Goal: Task Accomplishment & Management: Manage account settings

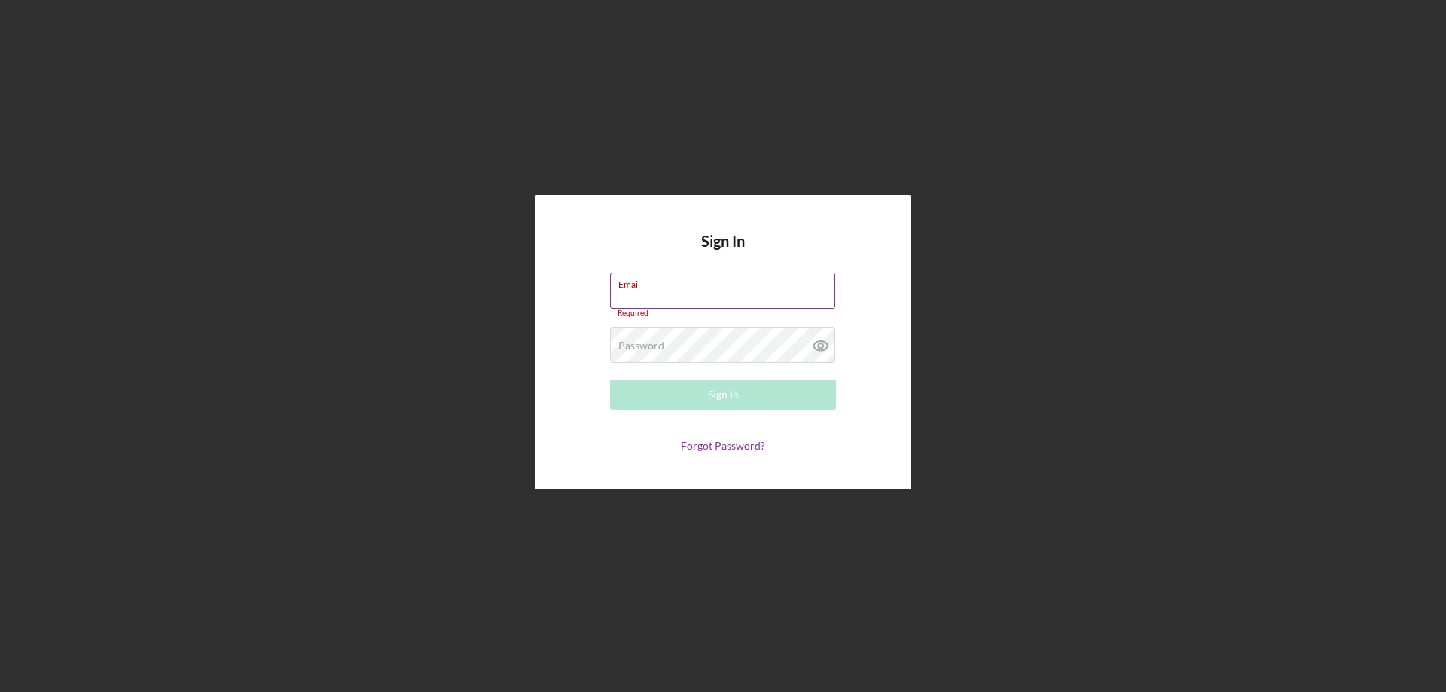
click at [676, 304] on input "Email" at bounding box center [722, 291] width 225 height 36
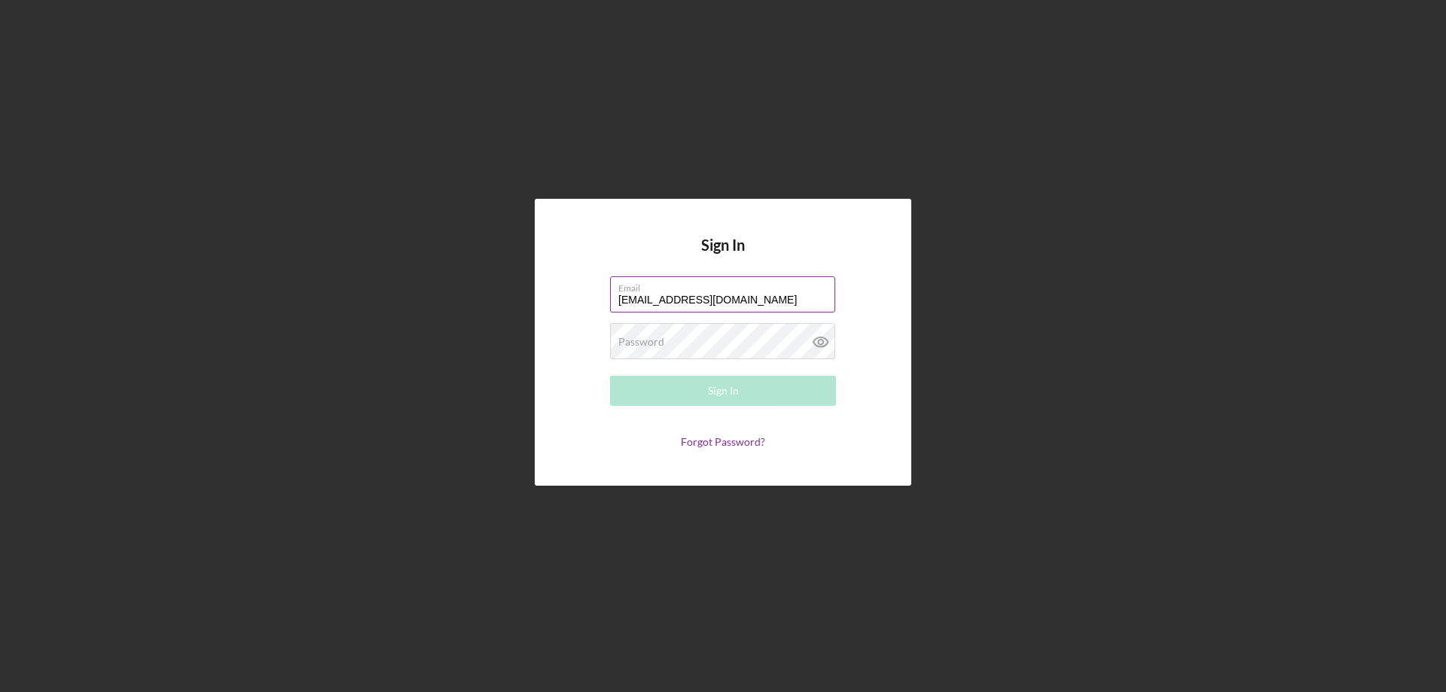
type input "[EMAIL_ADDRESS][DOMAIN_NAME]"
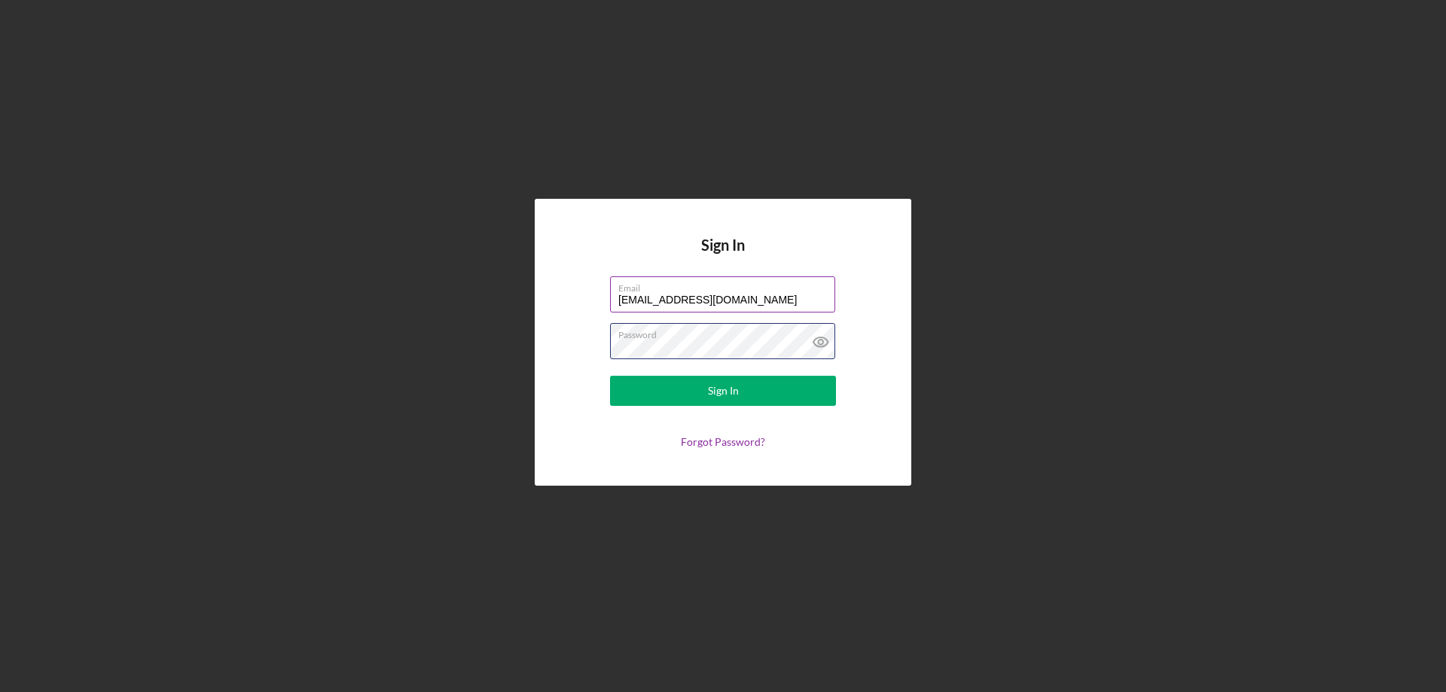
click at [610, 376] on button "Sign In" at bounding box center [723, 391] width 226 height 30
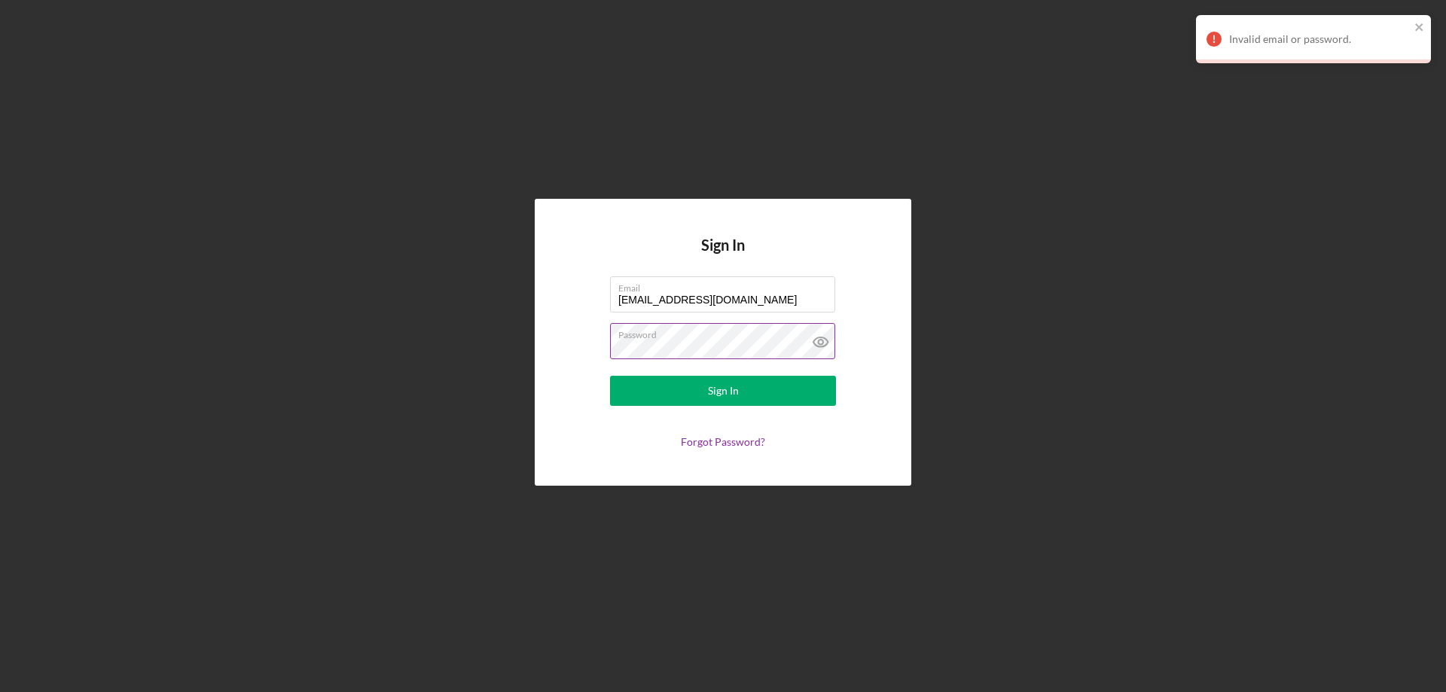
click at [610, 376] on button "Sign In" at bounding box center [723, 391] width 226 height 30
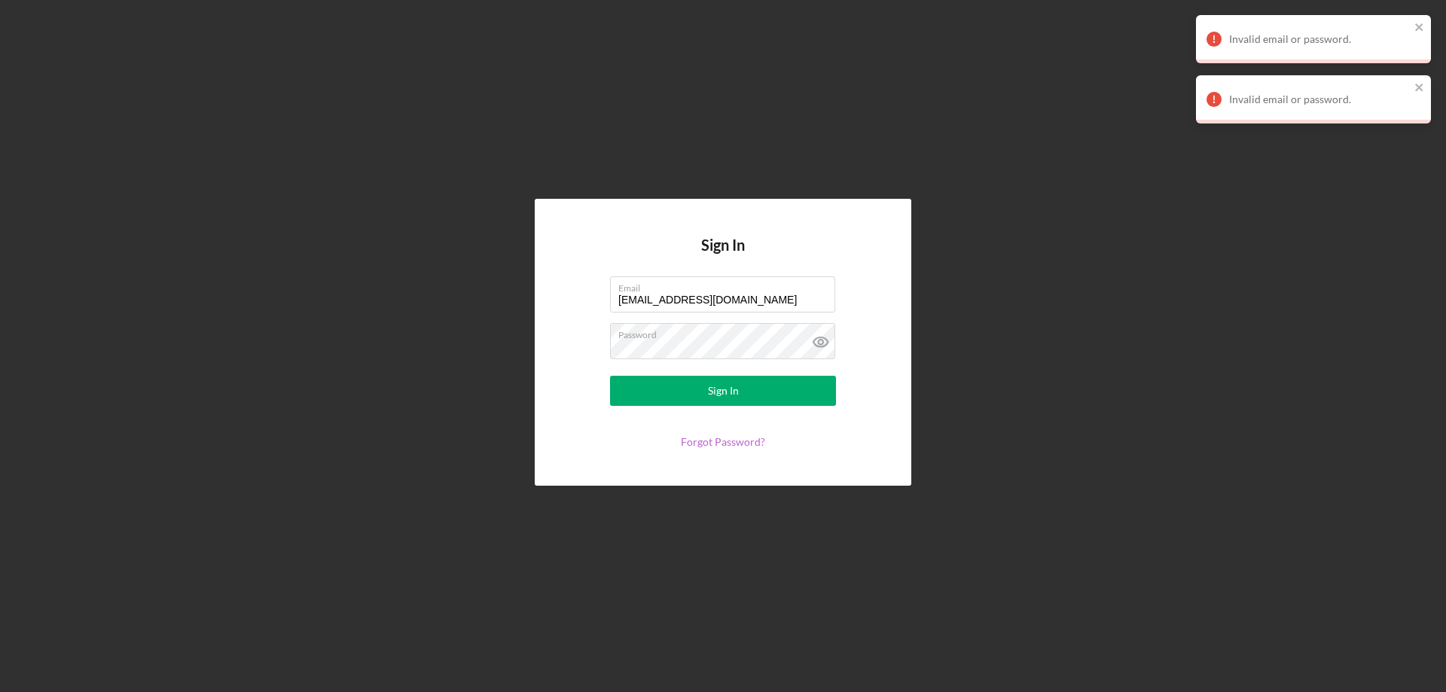
click at [722, 445] on link "Forgot Password?" at bounding box center [723, 441] width 84 height 13
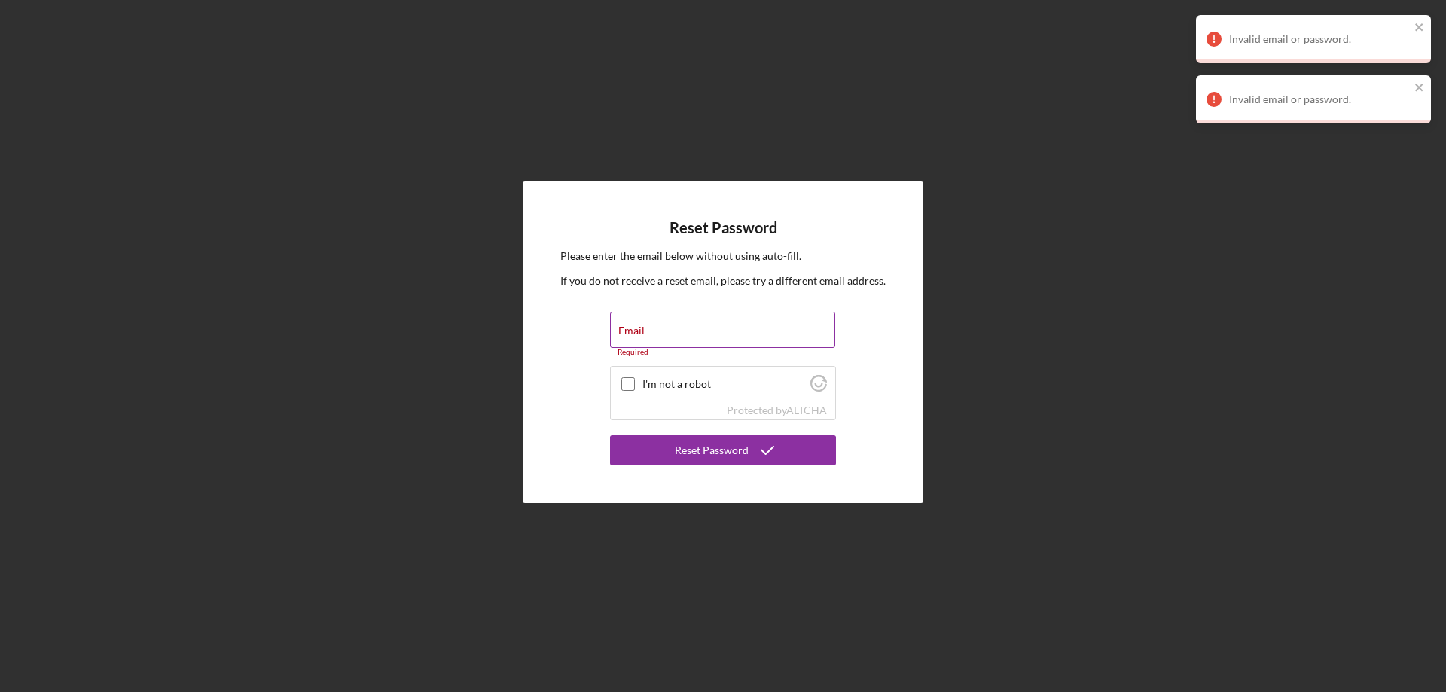
click at [656, 330] on div "Email Required" at bounding box center [723, 334] width 226 height 45
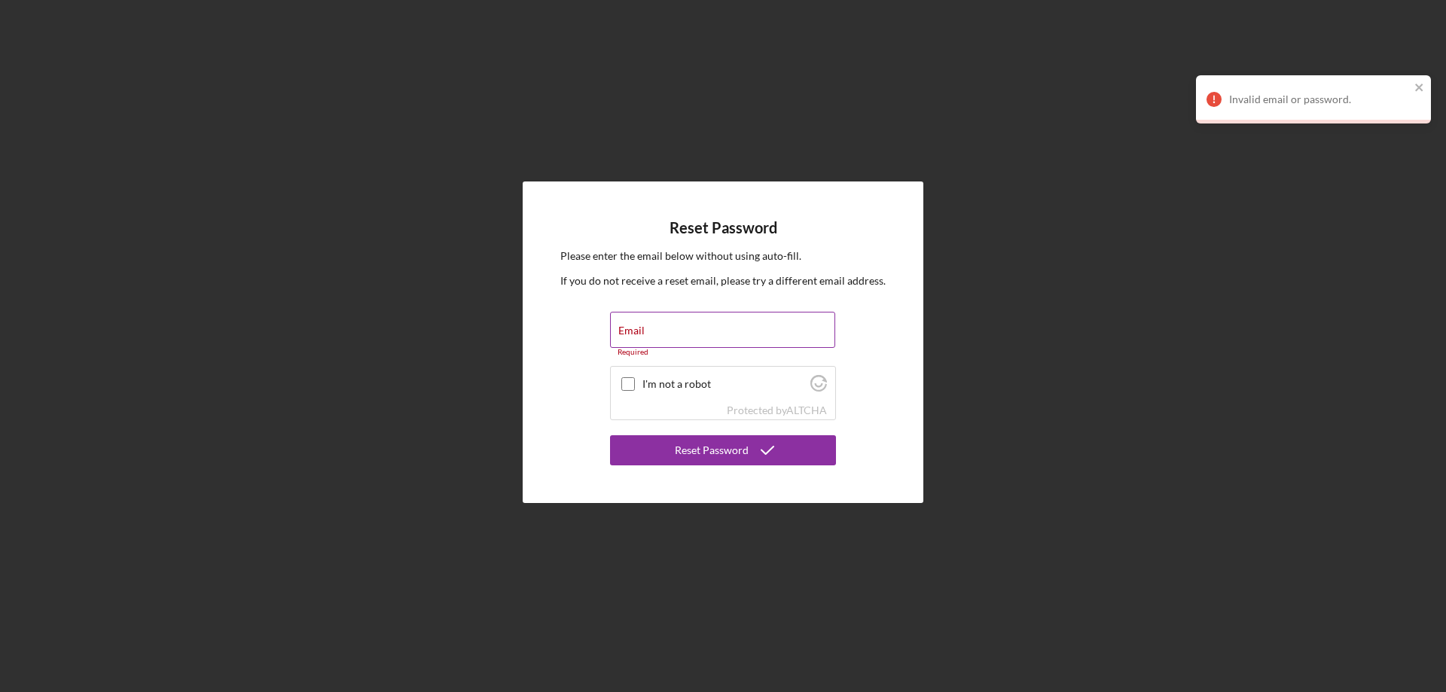
click at [702, 322] on div "Email Required" at bounding box center [723, 334] width 226 height 45
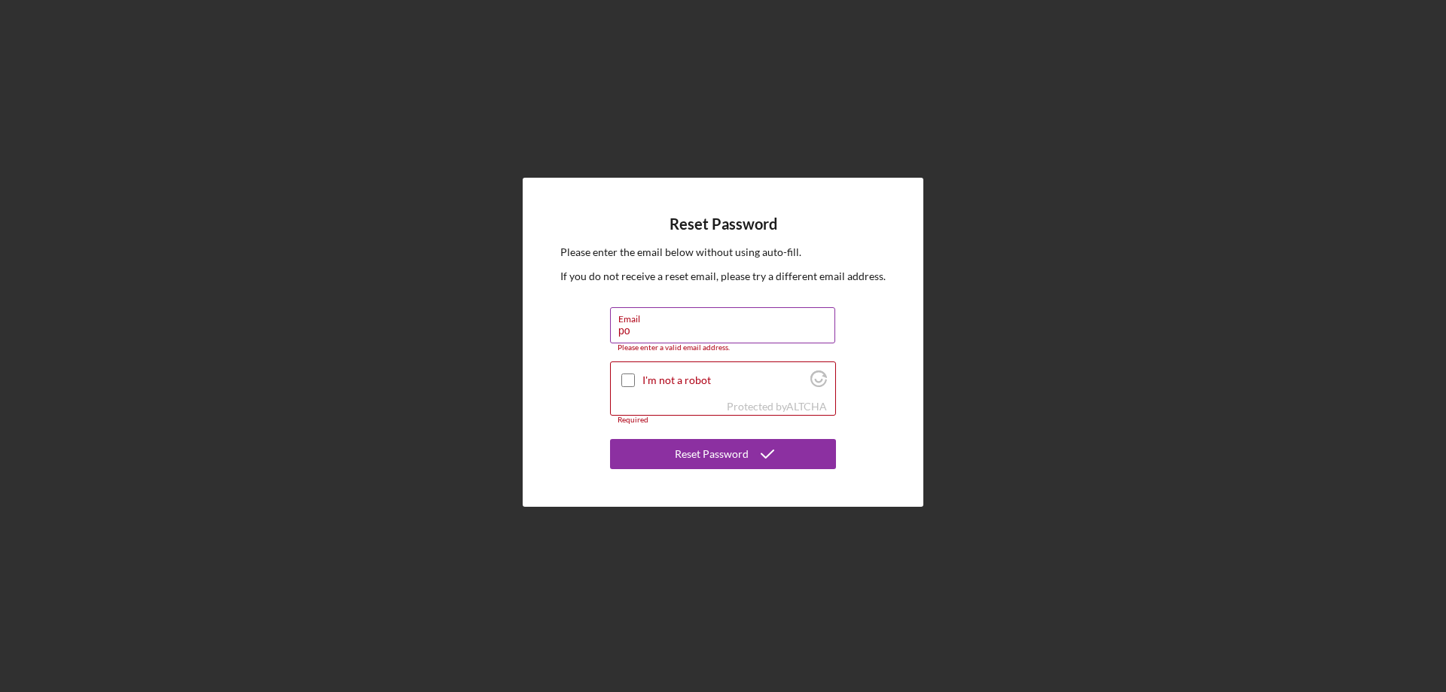
type input "p"
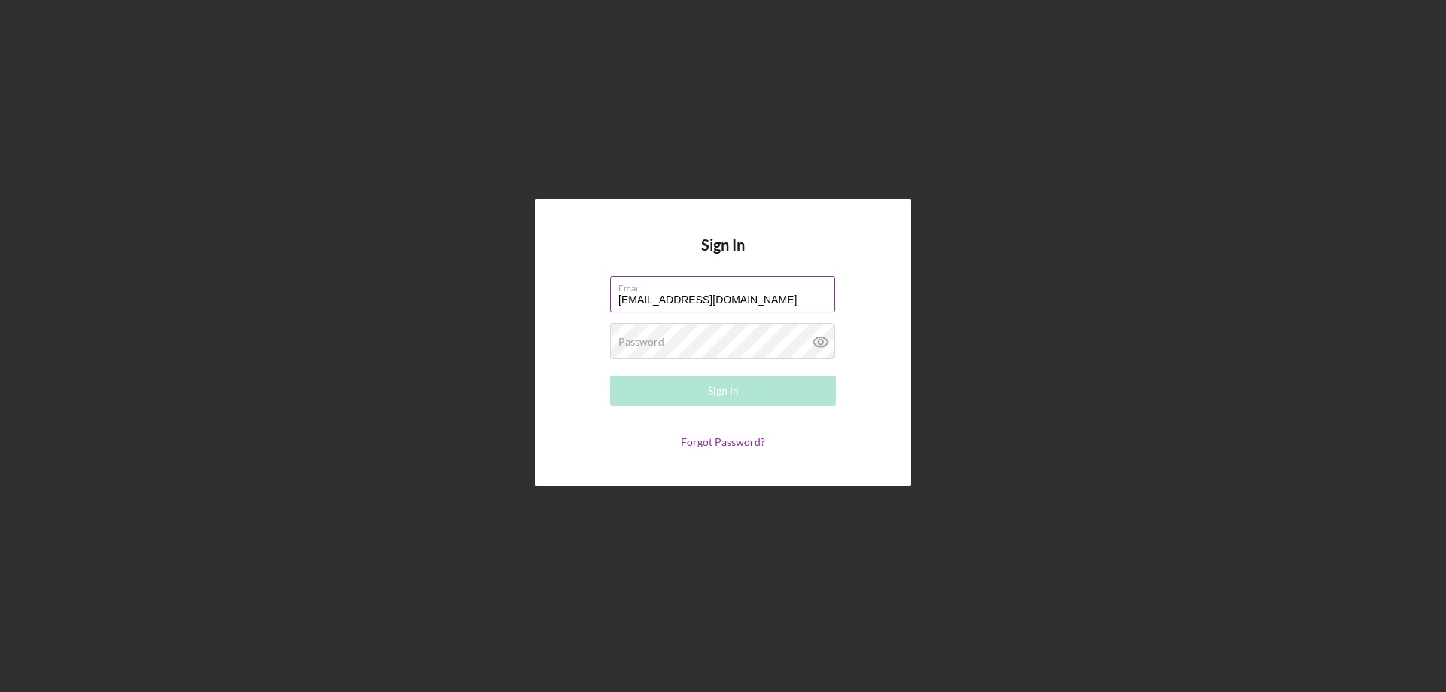
type input "[EMAIL_ADDRESS][DOMAIN_NAME]"
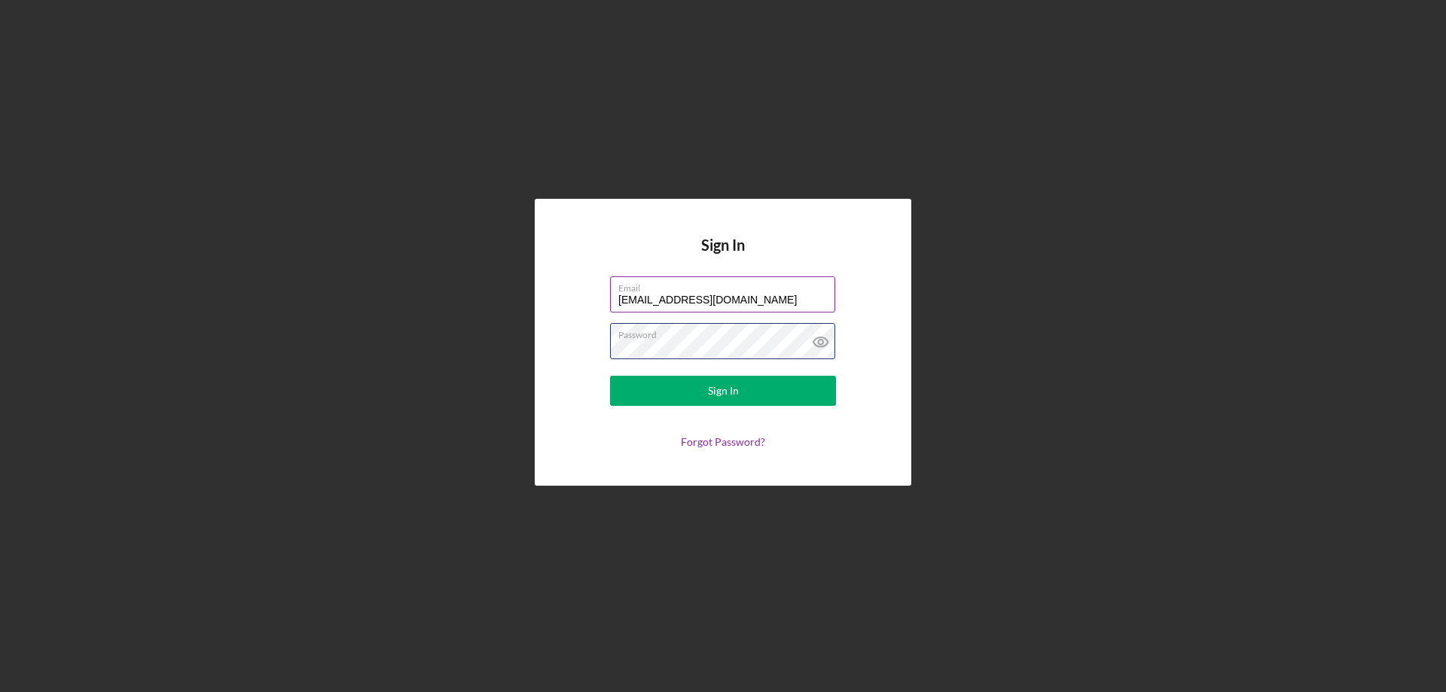
click at [610, 376] on button "Sign In" at bounding box center [723, 391] width 226 height 30
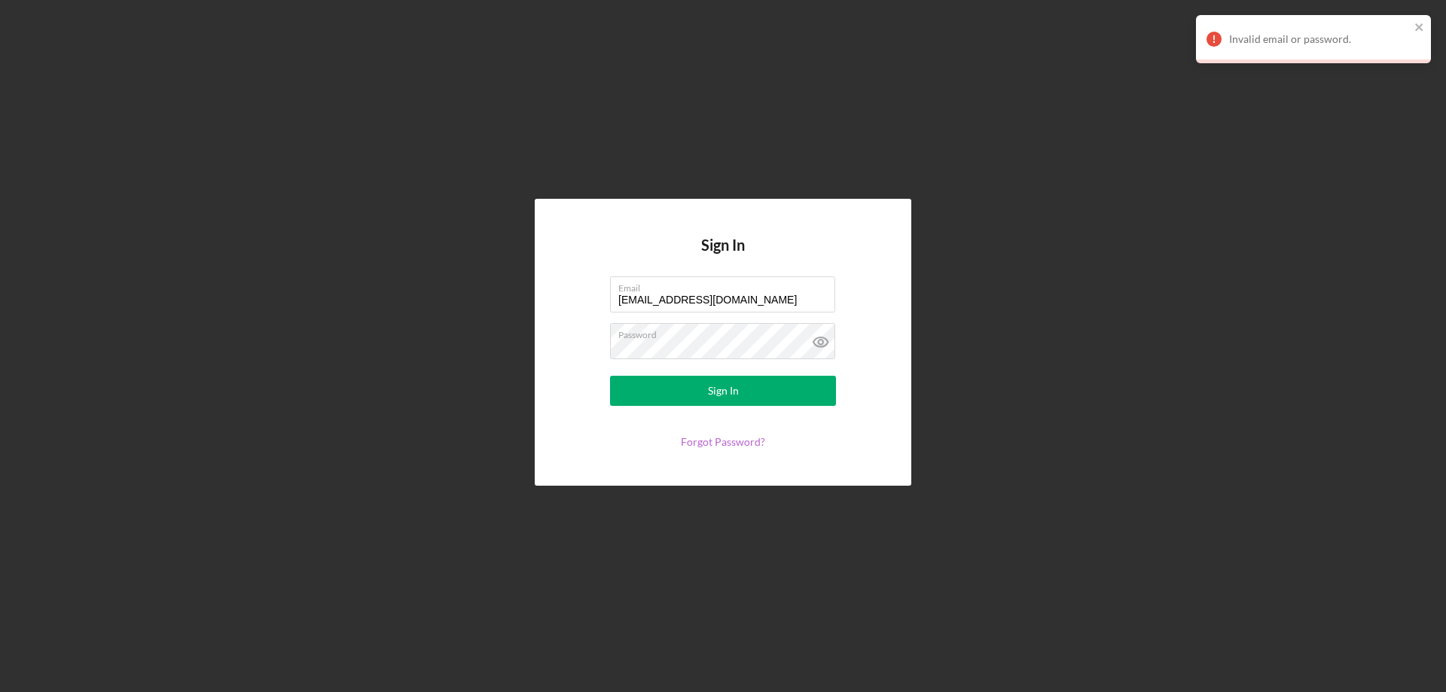
click at [720, 443] on link "Forgot Password?" at bounding box center [723, 441] width 84 height 13
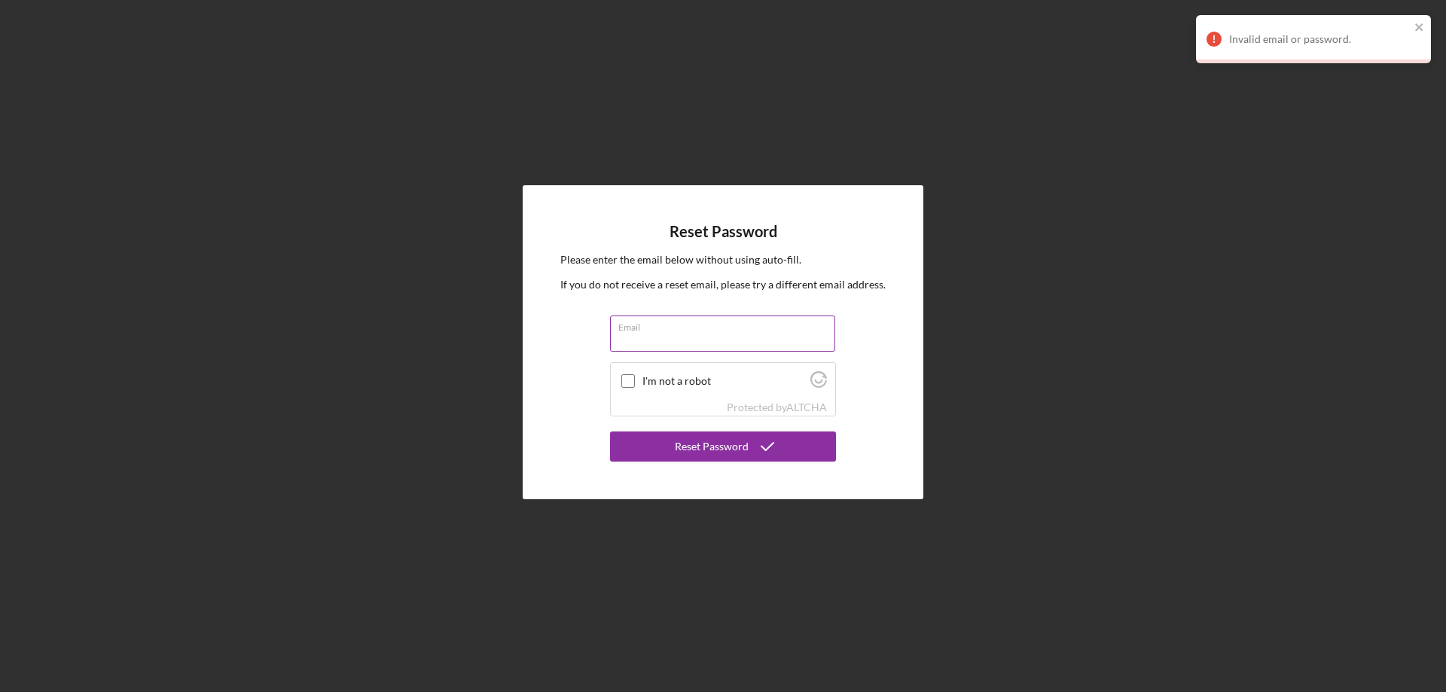
click at [688, 339] on input "Email" at bounding box center [722, 334] width 225 height 36
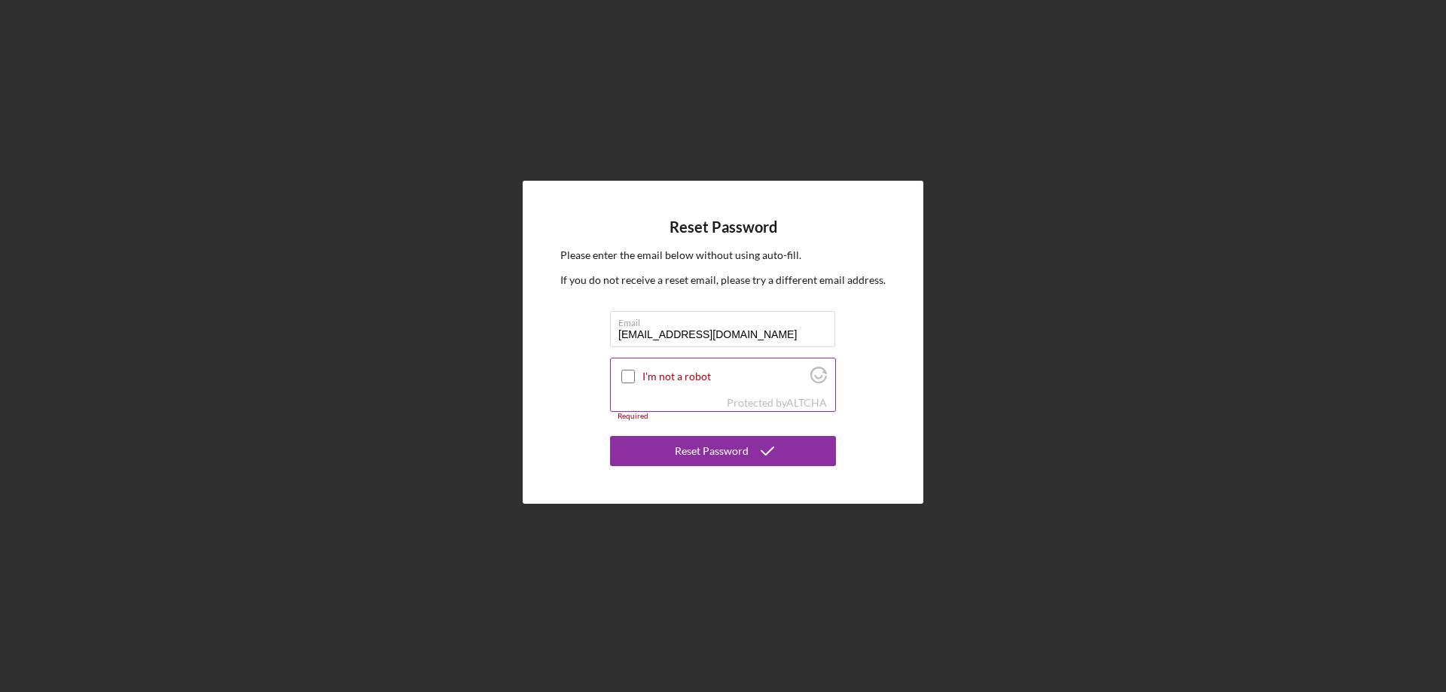
type input "[EMAIL_ADDRESS][DOMAIN_NAME]"
click at [622, 383] on div at bounding box center [628, 377] width 18 height 18
click at [633, 374] on input "I'm not a robot" at bounding box center [629, 377] width 14 height 14
click at [696, 461] on div "Reset Password" at bounding box center [712, 451] width 74 height 30
checkbox input "true"
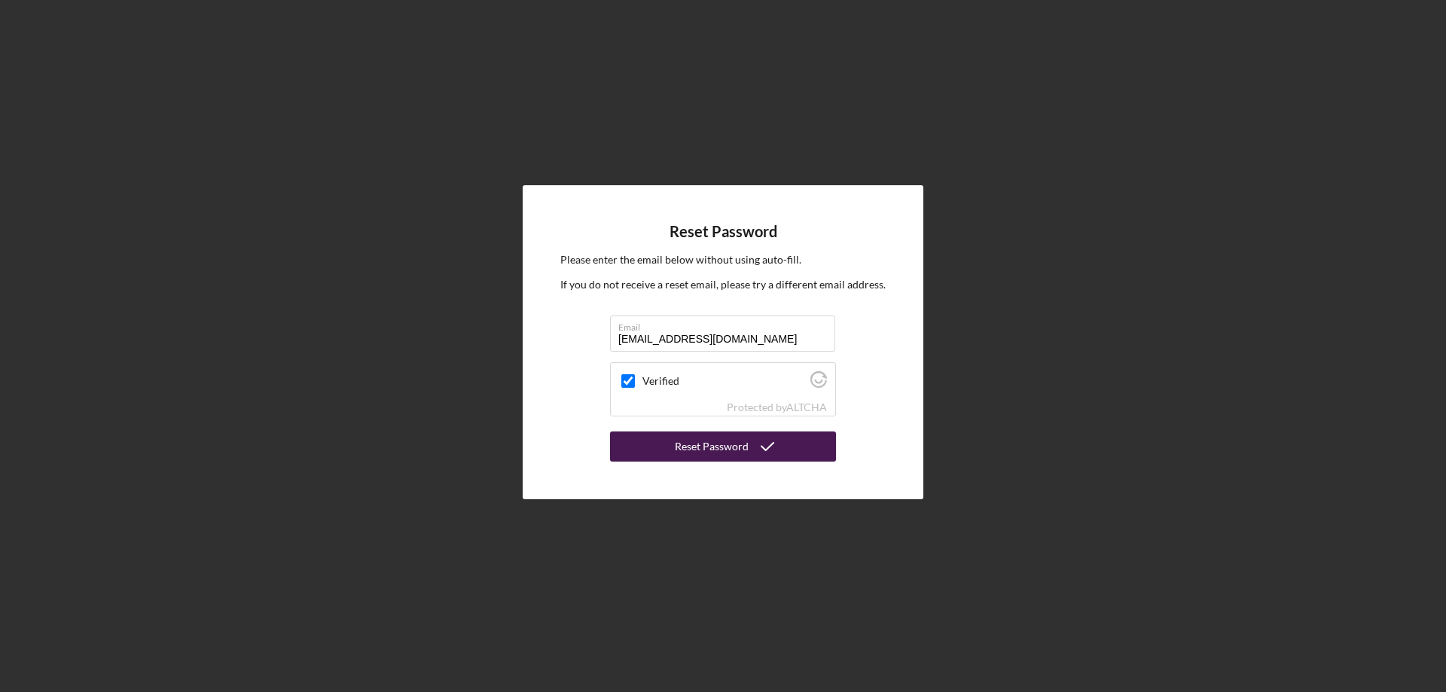
click at [736, 453] on div "Reset Password" at bounding box center [712, 447] width 74 height 30
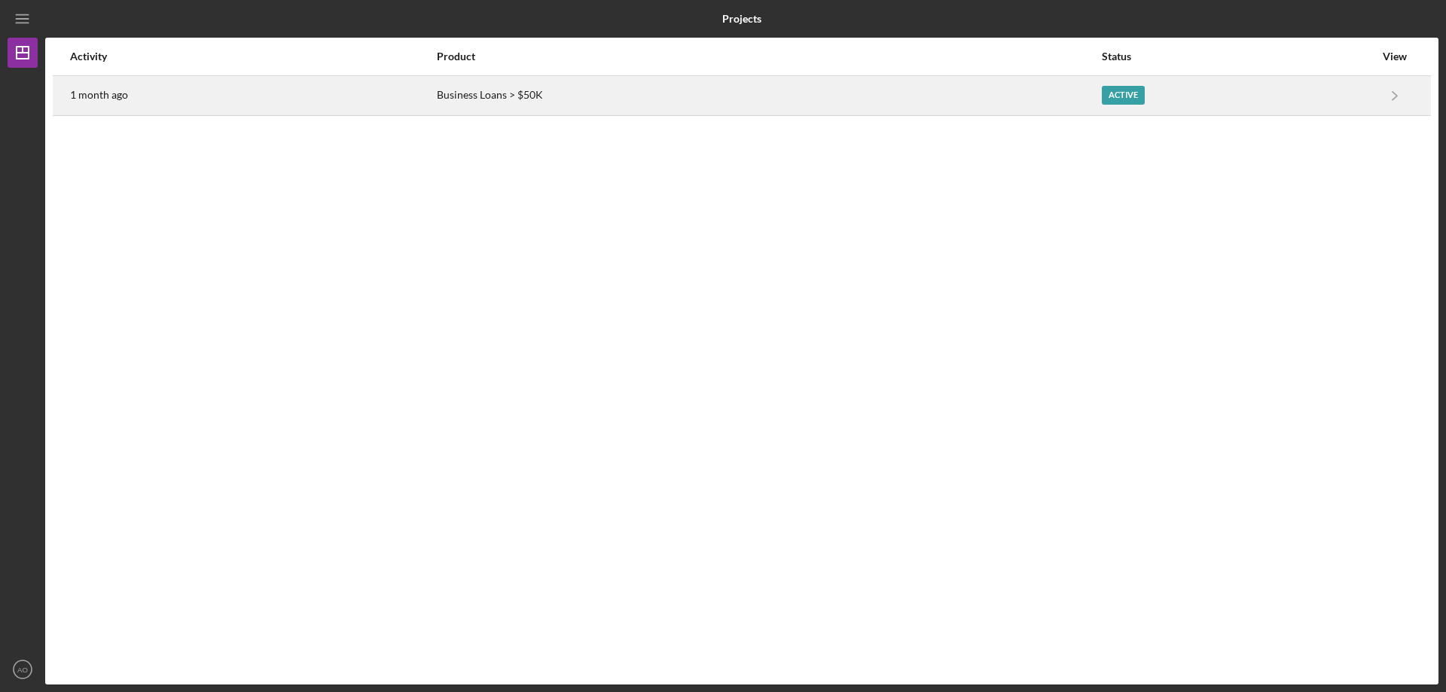
click at [514, 95] on div "Business Loans > $50K" at bounding box center [768, 96] width 663 height 38
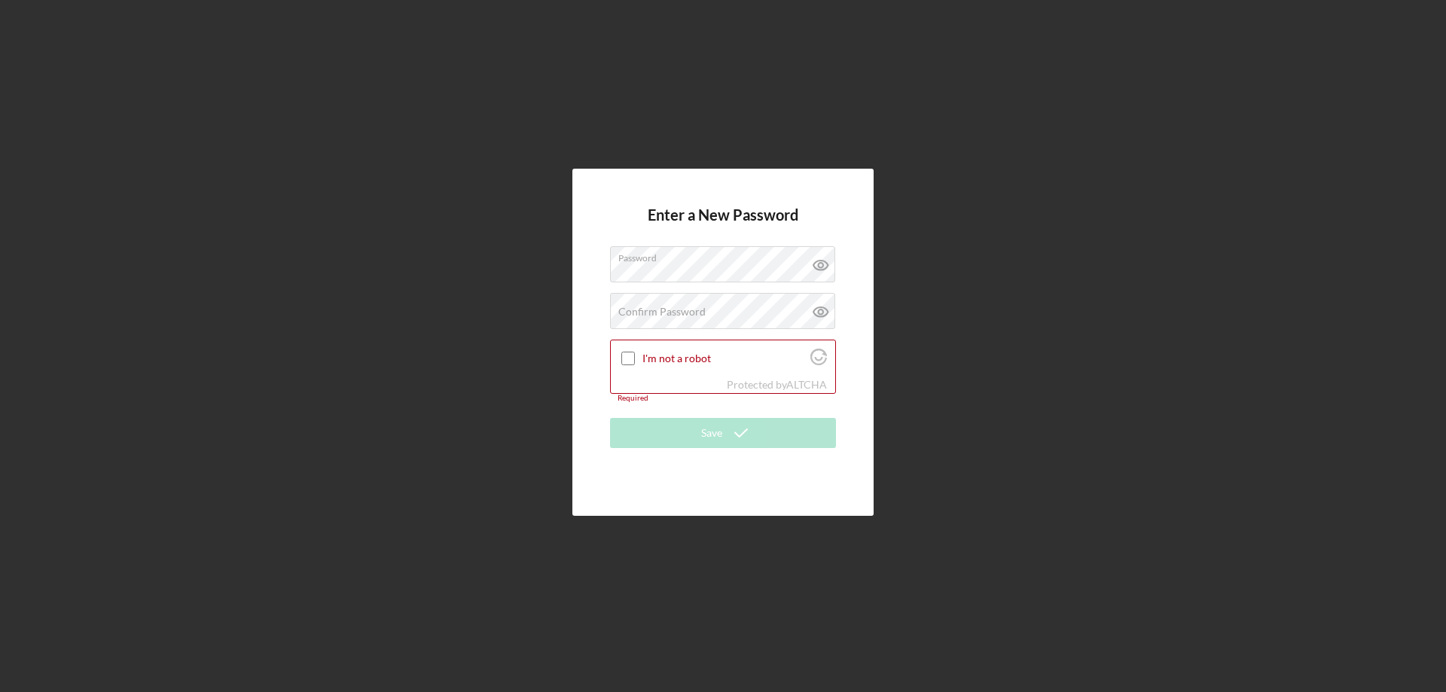
click at [759, 408] on form "Enter a New Password Password Confirm Password Passwords do not match. I'm not …" at bounding box center [723, 341] width 226 height 271
click at [625, 362] on input "I'm not a robot" at bounding box center [629, 359] width 14 height 14
checkbox input "true"
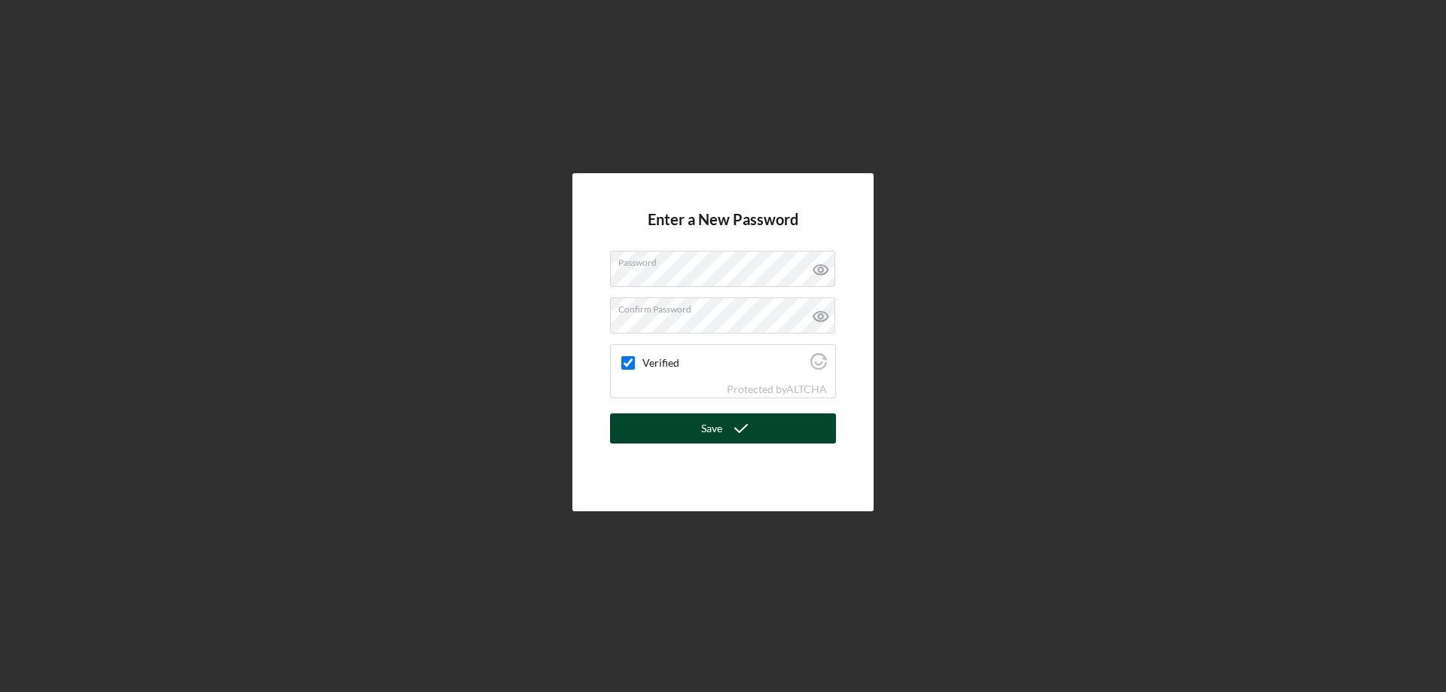
click at [798, 439] on form "Enter a New Password Password Confirm Password Verified Protected by ALTCHA Save" at bounding box center [723, 342] width 226 height 263
click at [799, 432] on button "Save" at bounding box center [723, 429] width 226 height 30
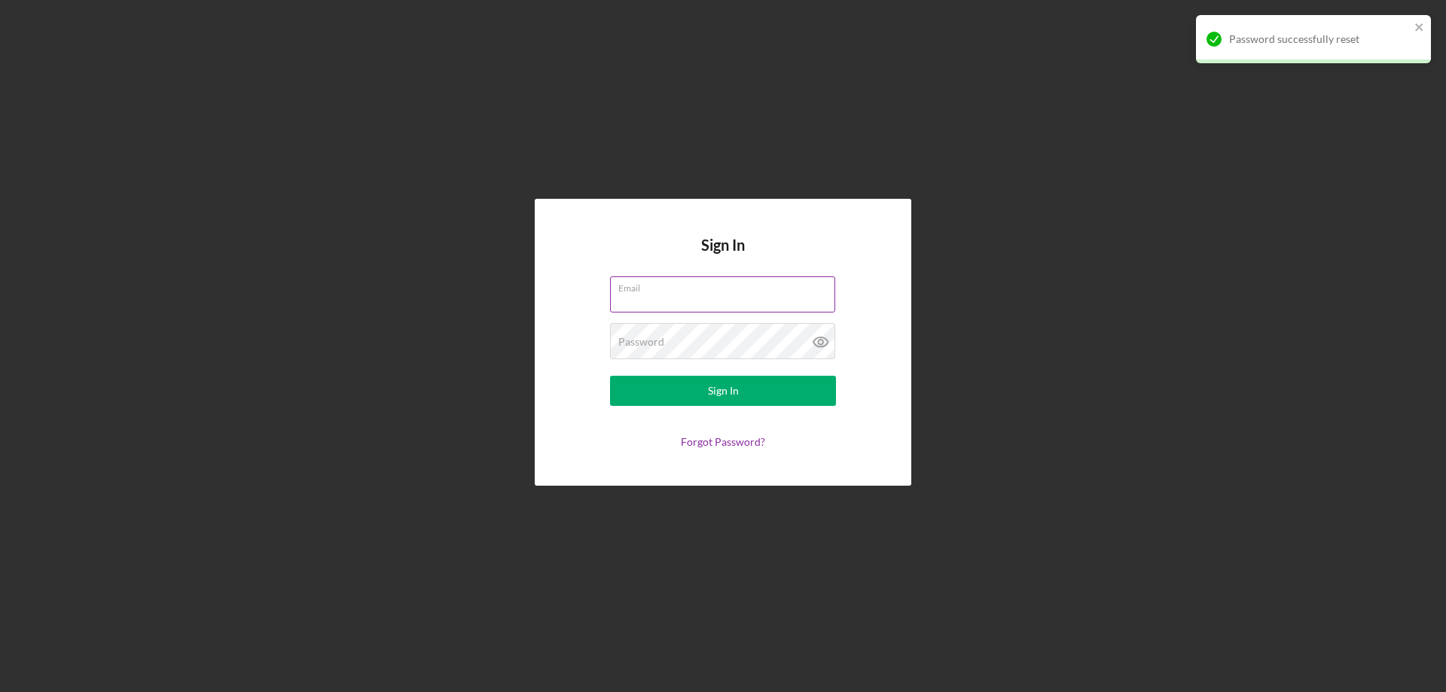
click at [660, 297] on input "Email" at bounding box center [722, 294] width 225 height 36
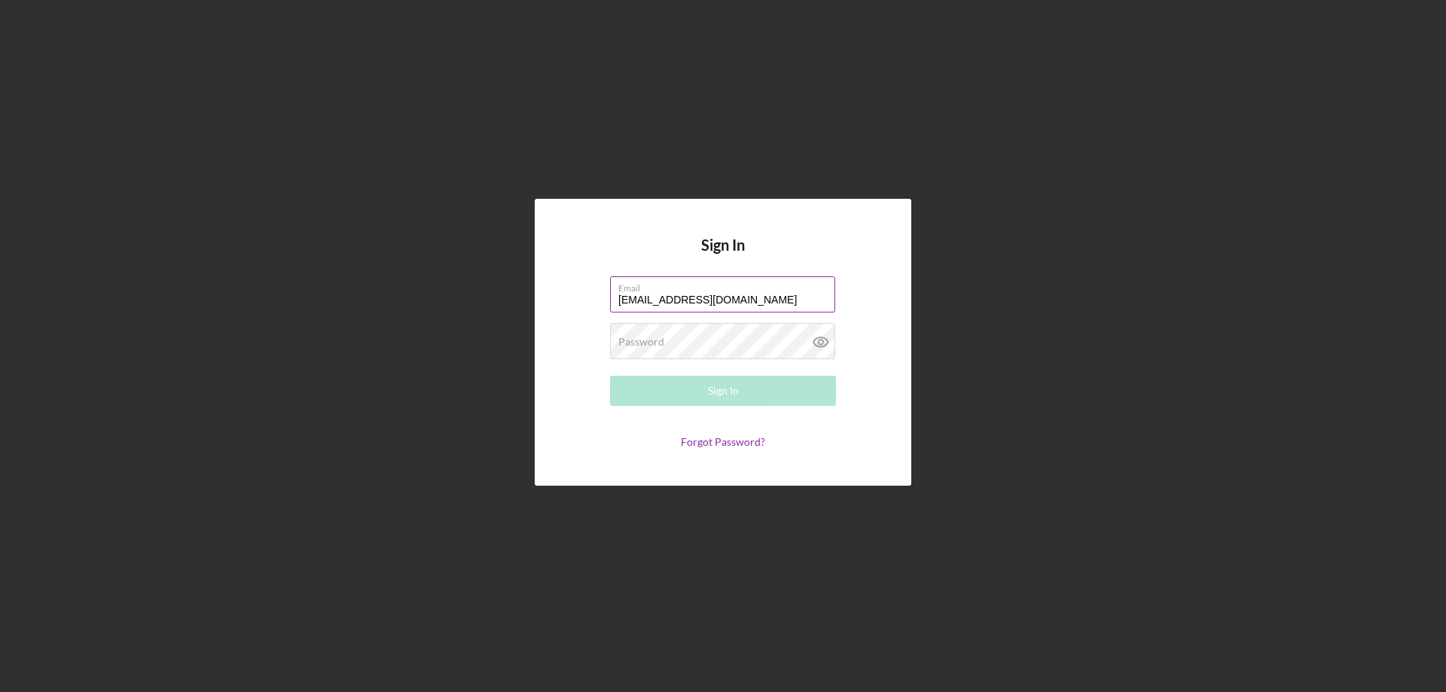
type input "[EMAIL_ADDRESS][DOMAIN_NAME]"
click at [719, 396] on div "Sign In" at bounding box center [723, 391] width 31 height 30
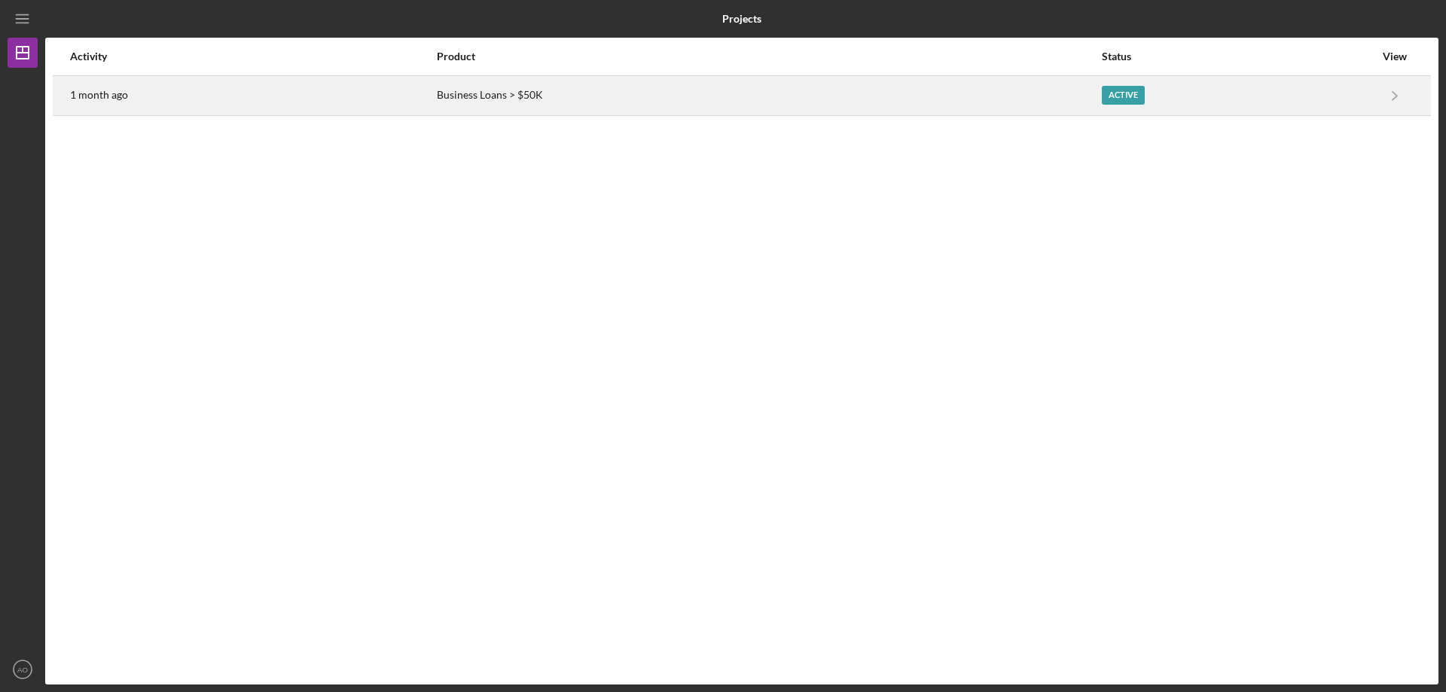
click at [521, 102] on div "Business Loans > $50K" at bounding box center [768, 96] width 663 height 38
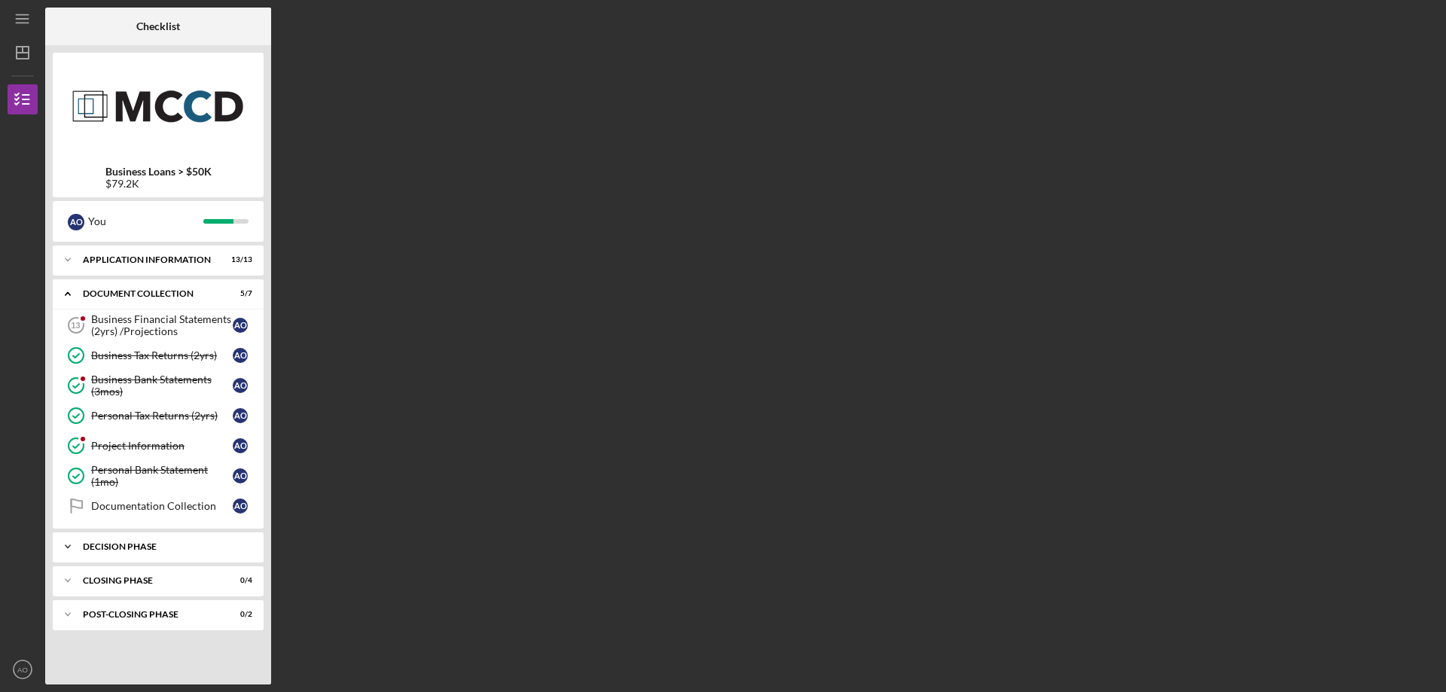
click at [234, 549] on div "Decision Phase" at bounding box center [164, 546] width 162 height 9
drag, startPoint x: 127, startPoint y: 576, endPoint x: 139, endPoint y: 541, distance: 37.7
click at [139, 541] on div "Icon/Expander Decision Phase 0 / 1 Decision Decision A O" at bounding box center [158, 567] width 211 height 69
